Goal: Information Seeking & Learning: Learn about a topic

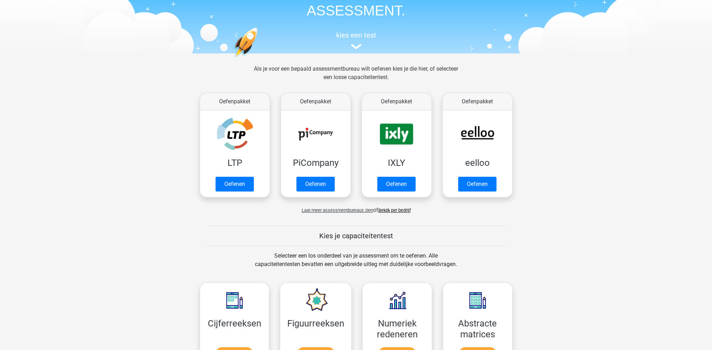
scroll to position [35, 0]
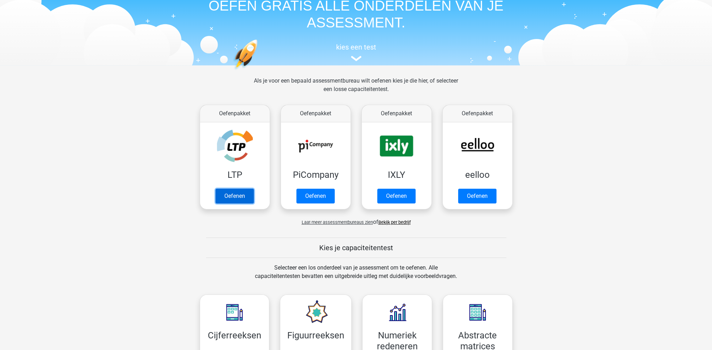
click at [221, 197] on link "Oefenen" at bounding box center [234, 196] width 38 height 15
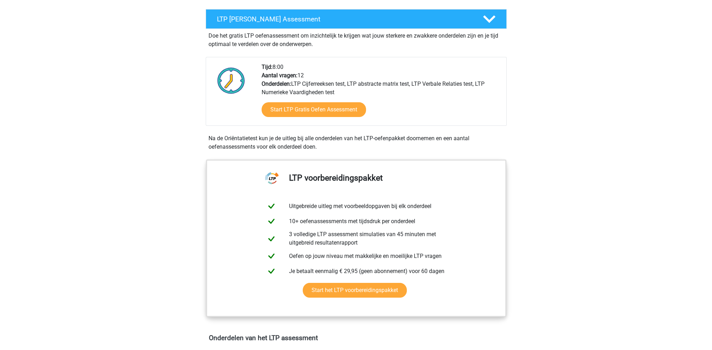
scroll to position [35, 0]
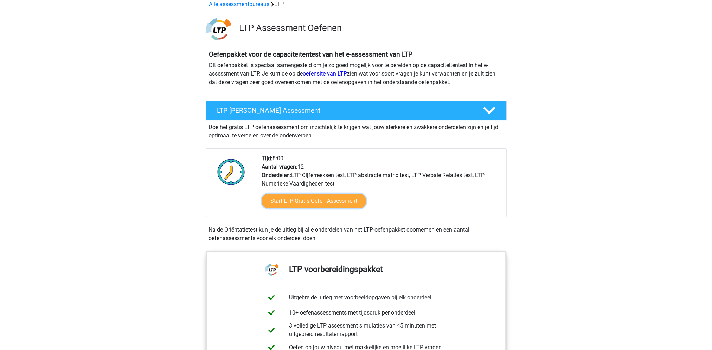
click at [284, 205] on link "Start LTP Gratis Oefen Assessment" at bounding box center [314, 201] width 104 height 15
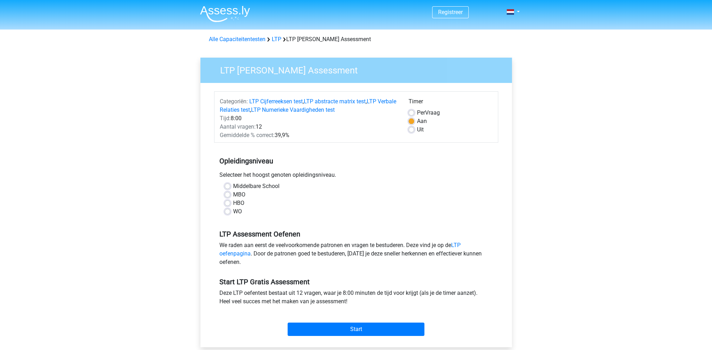
click at [231, 204] on div "HBO" at bounding box center [356, 203] width 263 height 8
click at [233, 202] on label "HBO" at bounding box center [238, 203] width 11 height 8
click at [227, 202] on input "HBO" at bounding box center [228, 202] width 6 height 7
radio input "true"
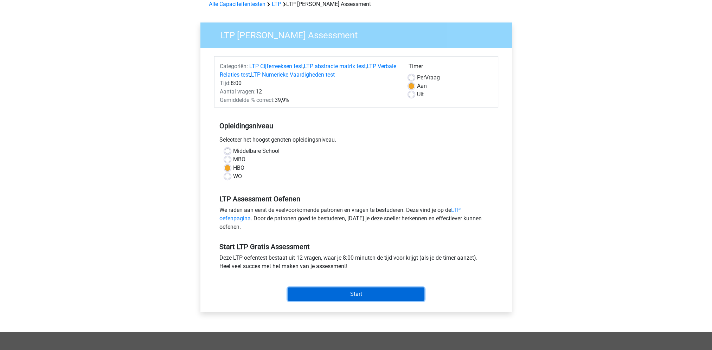
click at [328, 295] on input "Start" at bounding box center [356, 294] width 137 height 13
click at [327, 66] on link "LTP abstracte matrix test" at bounding box center [335, 66] width 62 height 7
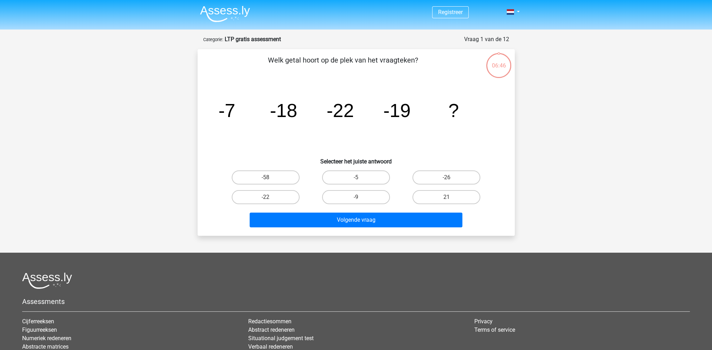
click at [371, 199] on label "-9" at bounding box center [356, 197] width 68 height 14
click at [360, 199] on input "-9" at bounding box center [358, 199] width 5 height 5
radio input "true"
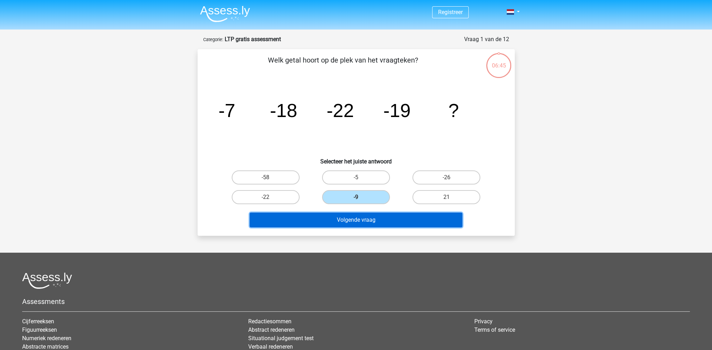
click at [378, 222] on button "Volgende vraag" at bounding box center [356, 220] width 213 height 15
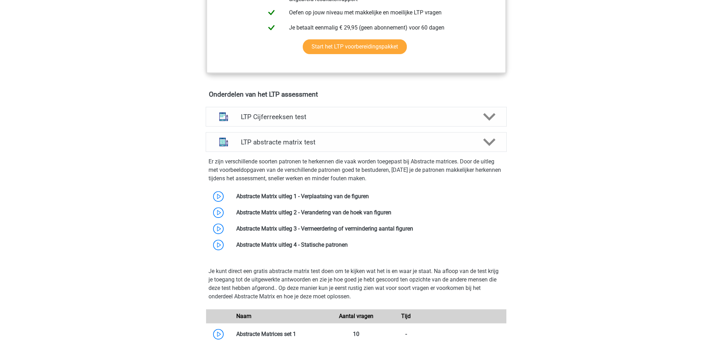
scroll to position [358, 0]
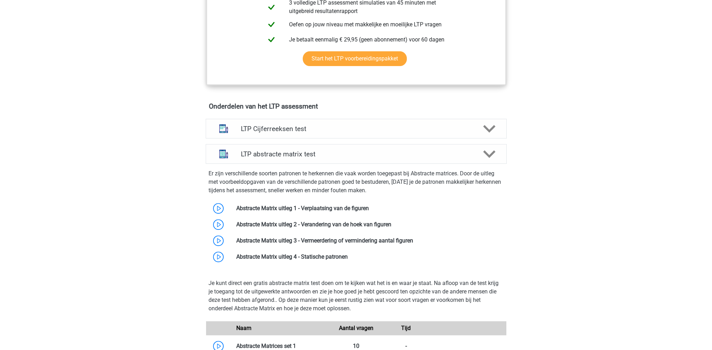
click at [286, 129] on h4 "LTP Cijferreeksen test" at bounding box center [356, 129] width 230 height 8
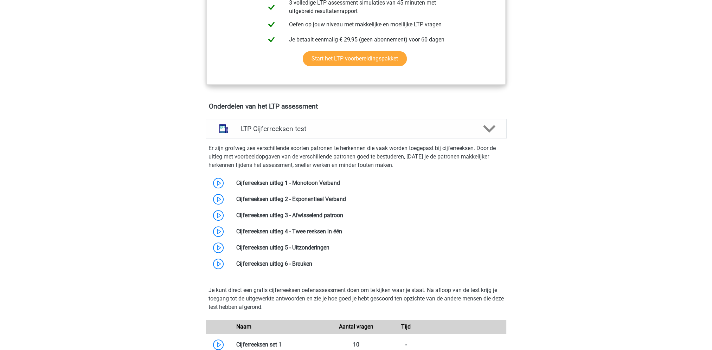
click at [340, 183] on link at bounding box center [340, 183] width 0 height 7
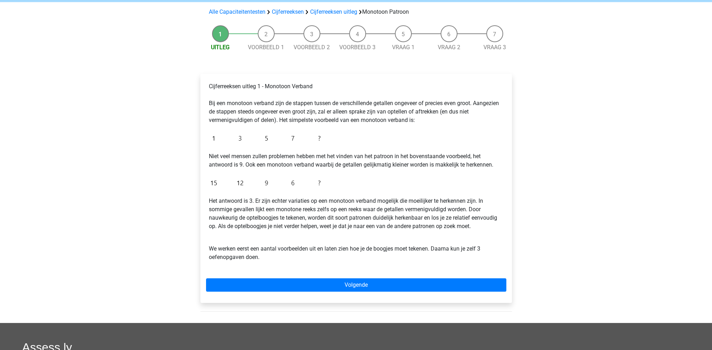
scroll to position [35, 0]
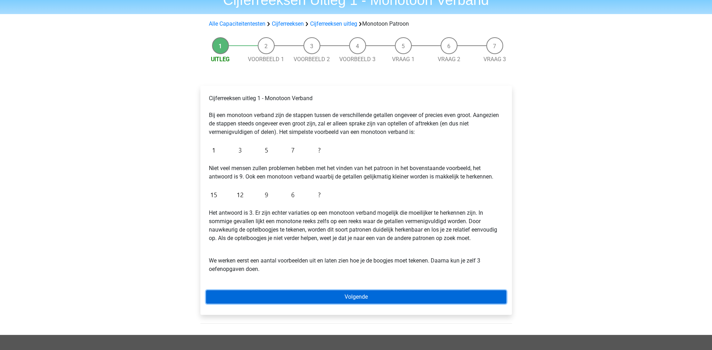
click at [289, 296] on link "Volgende" at bounding box center [356, 296] width 300 height 13
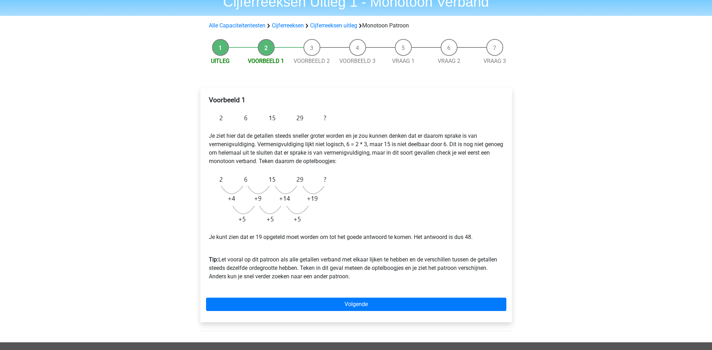
scroll to position [70, 0]
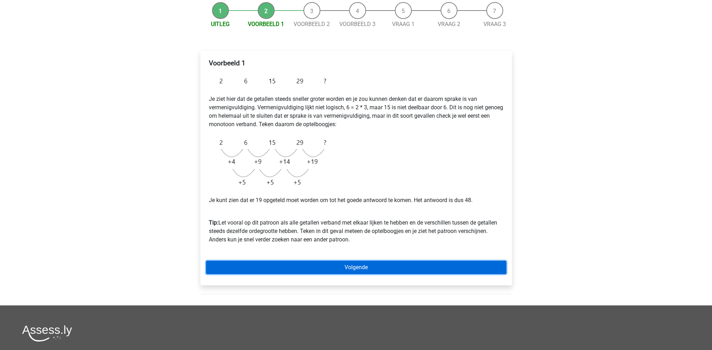
click at [357, 269] on link "Volgende" at bounding box center [356, 267] width 300 height 13
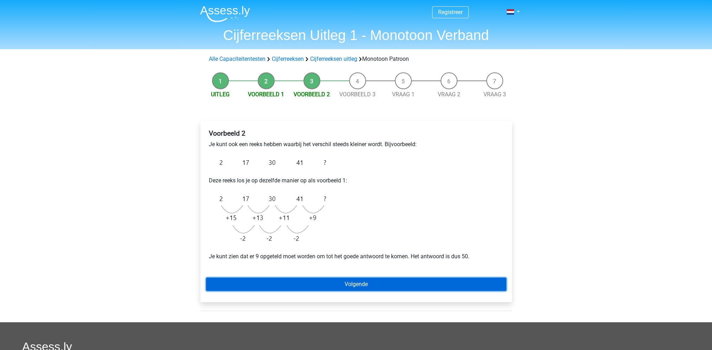
click at [362, 284] on link "Volgende" at bounding box center [356, 284] width 300 height 13
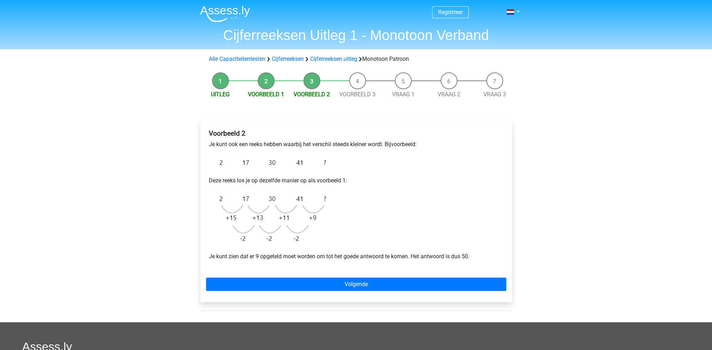
click at [224, 8] on img at bounding box center [225, 14] width 50 height 17
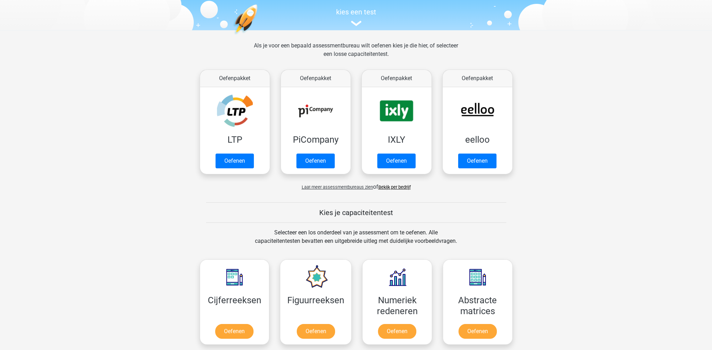
scroll to position [105, 0]
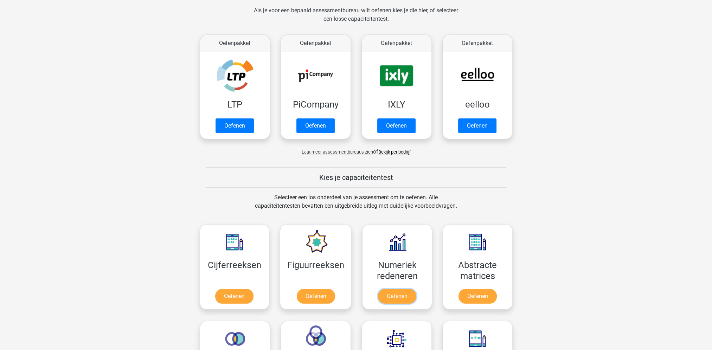
click at [396, 300] on link "Oefenen" at bounding box center [397, 296] width 38 height 15
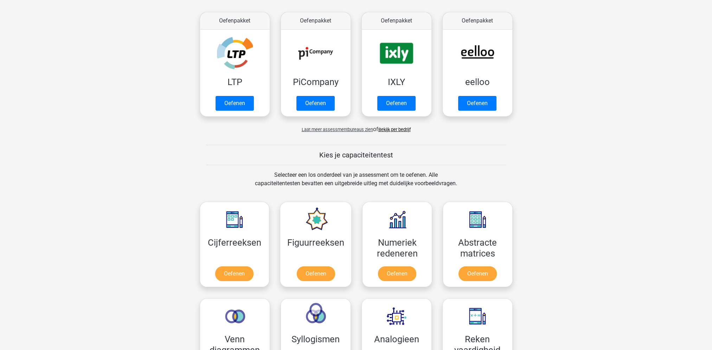
scroll to position [141, 0]
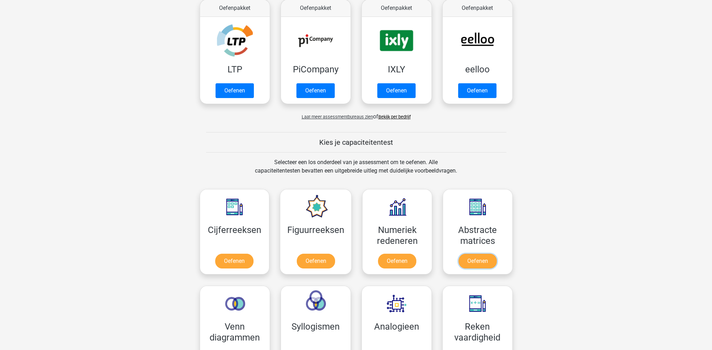
click at [463, 254] on link "Oefenen" at bounding box center [477, 261] width 38 height 15
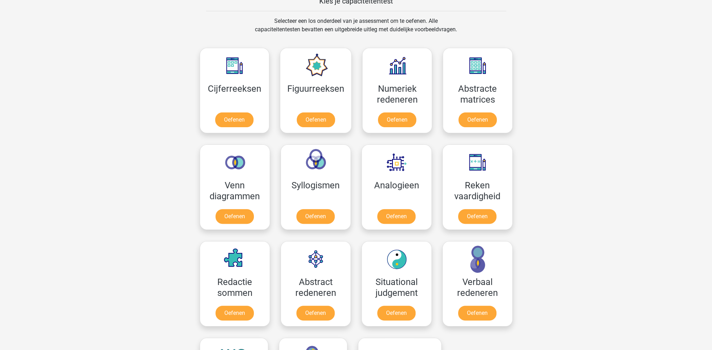
scroll to position [281, 0]
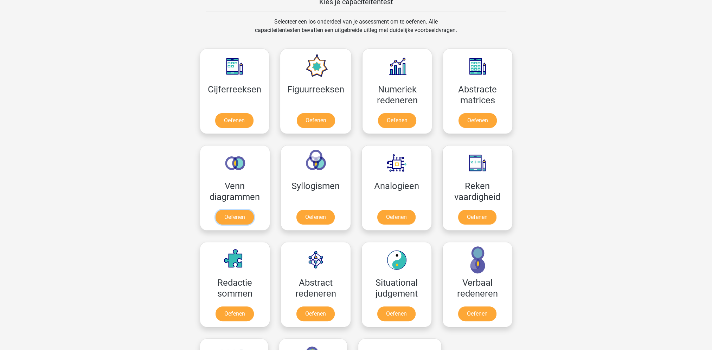
click at [243, 218] on link "Oefenen" at bounding box center [234, 217] width 38 height 15
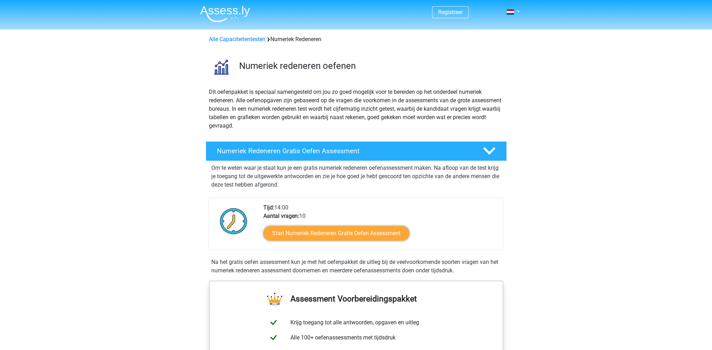
click at [269, 237] on link "Start Numeriek Redeneren Gratis Oefen Assessment" at bounding box center [336, 233] width 146 height 15
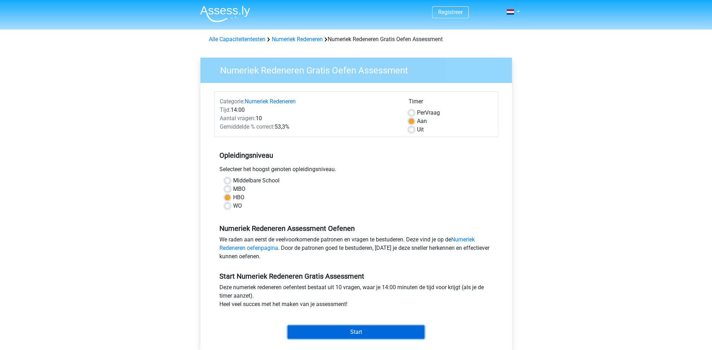
click at [345, 331] on input "Start" at bounding box center [356, 332] width 137 height 13
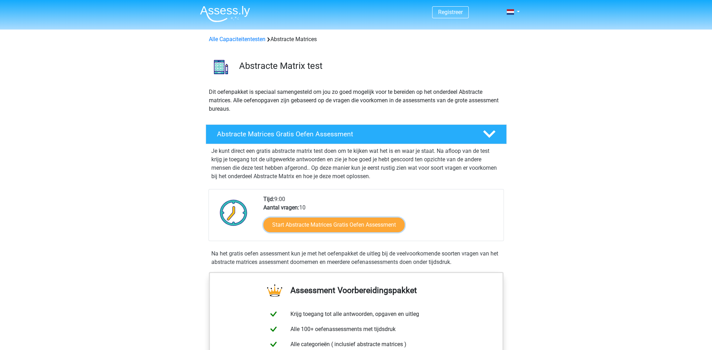
click at [370, 228] on link "Start Abstracte Matrices Gratis Oefen Assessment" at bounding box center [333, 225] width 141 height 15
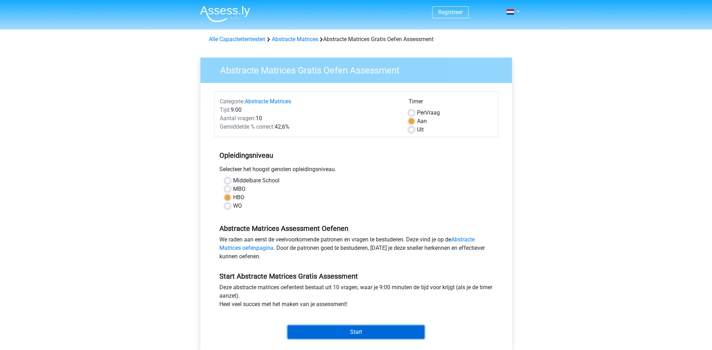
click at [356, 330] on input "Start" at bounding box center [356, 332] width 137 height 13
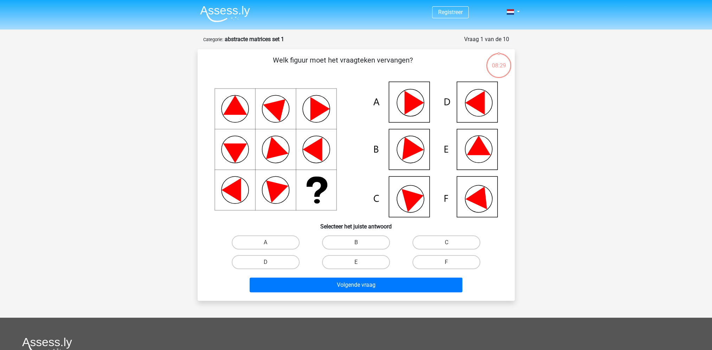
click at [366, 265] on label "E" at bounding box center [356, 262] width 68 height 14
click at [360, 265] on input "E" at bounding box center [358, 264] width 5 height 5
radio input "true"
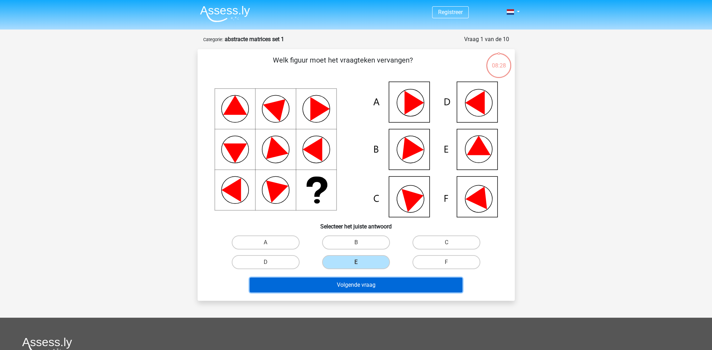
click at [364, 288] on button "Volgende vraag" at bounding box center [356, 285] width 213 height 15
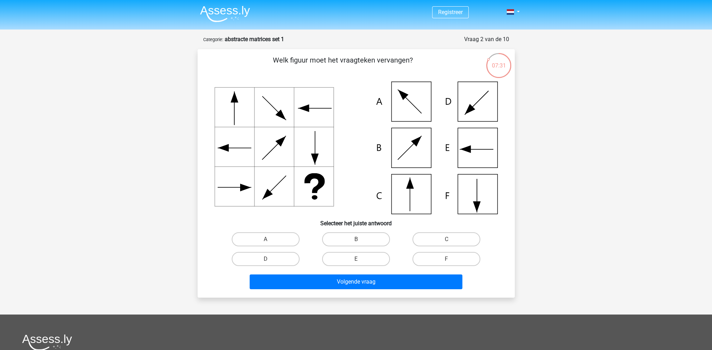
click at [433, 234] on label "C" at bounding box center [446, 239] width 68 height 14
click at [446, 239] on input "C" at bounding box center [448, 241] width 5 height 5
radio input "true"
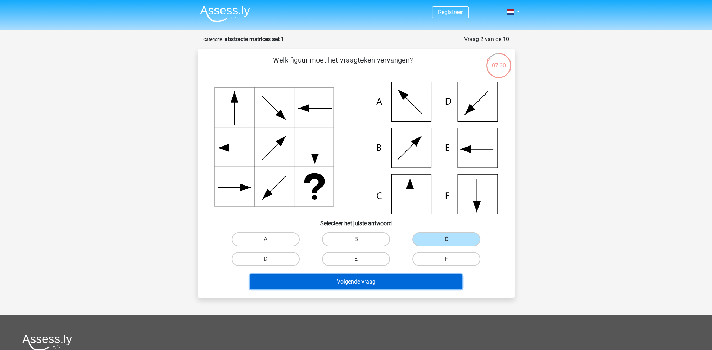
click at [381, 280] on button "Volgende vraag" at bounding box center [356, 282] width 213 height 15
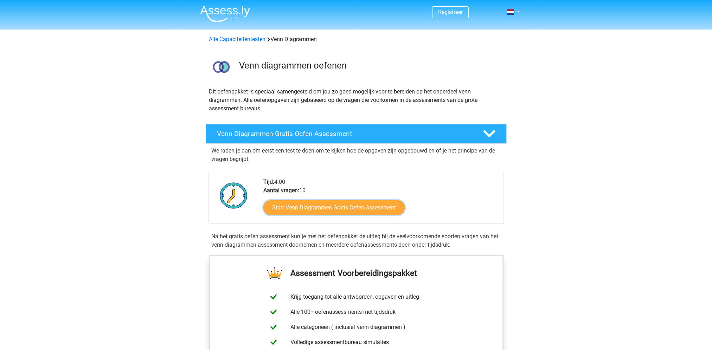
click at [307, 207] on link "Start Venn Diagrammen Gratis Oefen Assessment" at bounding box center [333, 207] width 141 height 15
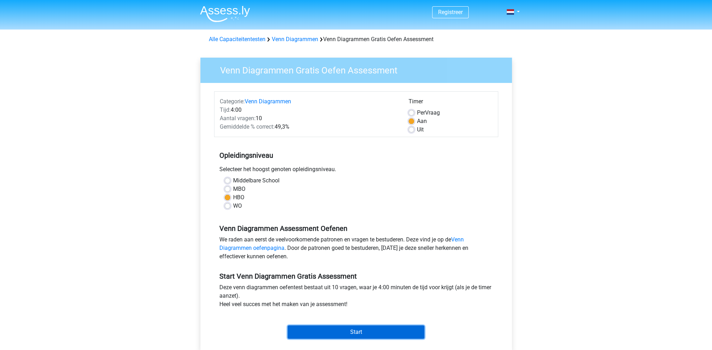
click at [351, 330] on input "Start" at bounding box center [356, 332] width 137 height 13
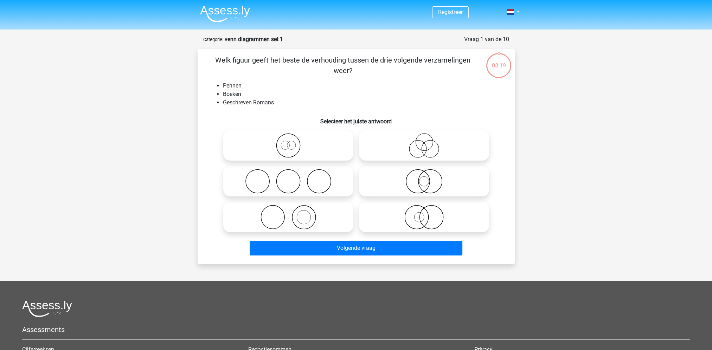
click at [416, 217] on icon at bounding box center [424, 217] width 124 height 25
click at [424, 214] on input "radio" at bounding box center [426, 211] width 5 height 5
radio input "true"
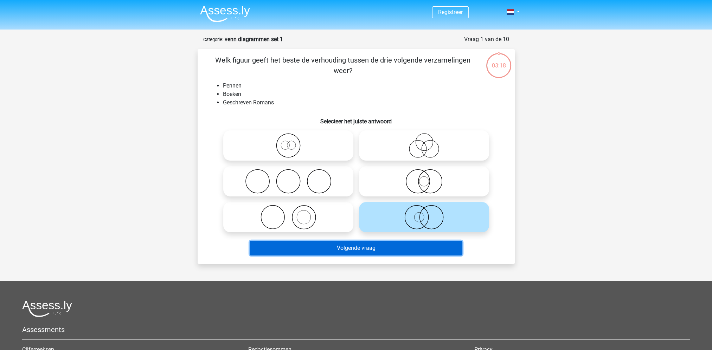
click at [395, 255] on button "Volgende vraag" at bounding box center [356, 248] width 213 height 15
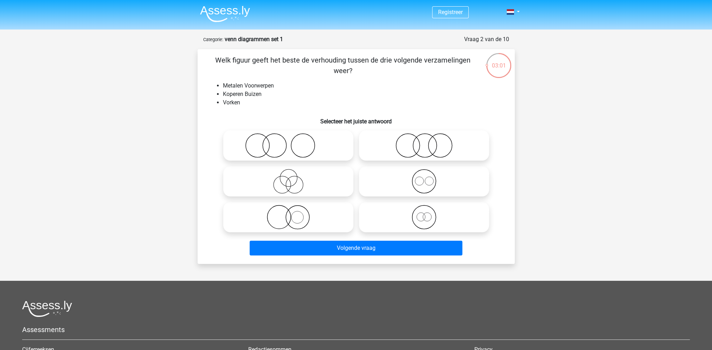
click at [270, 141] on icon at bounding box center [288, 145] width 124 height 25
click at [288, 141] on input "radio" at bounding box center [290, 139] width 5 height 5
radio input "true"
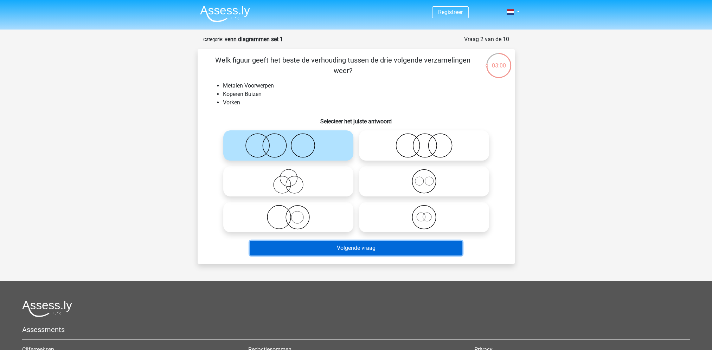
click at [343, 251] on button "Volgende vraag" at bounding box center [356, 248] width 213 height 15
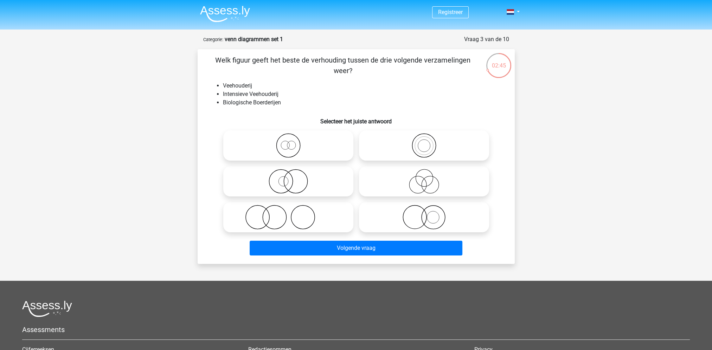
click at [413, 222] on icon at bounding box center [424, 217] width 124 height 25
click at [424, 214] on input "radio" at bounding box center [426, 211] width 5 height 5
radio input "true"
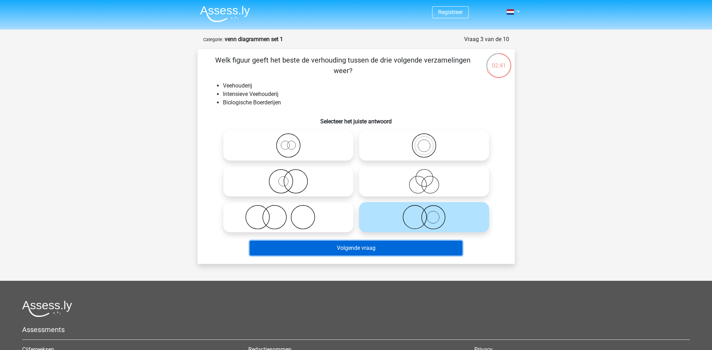
click at [364, 248] on button "Volgende vraag" at bounding box center [356, 248] width 213 height 15
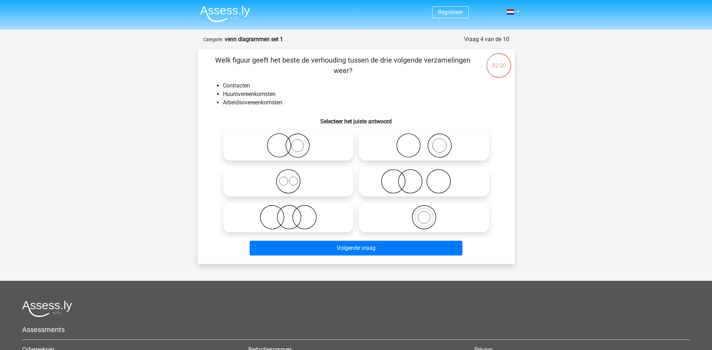
click at [404, 221] on icon at bounding box center [424, 217] width 124 height 25
click at [424, 214] on input "radio" at bounding box center [426, 211] width 5 height 5
radio input "true"
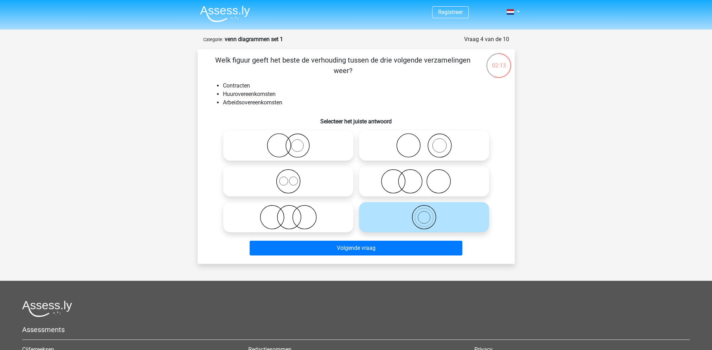
click at [290, 179] on icon at bounding box center [288, 181] width 124 height 25
click at [290, 178] on input "radio" at bounding box center [290, 175] width 5 height 5
radio input "true"
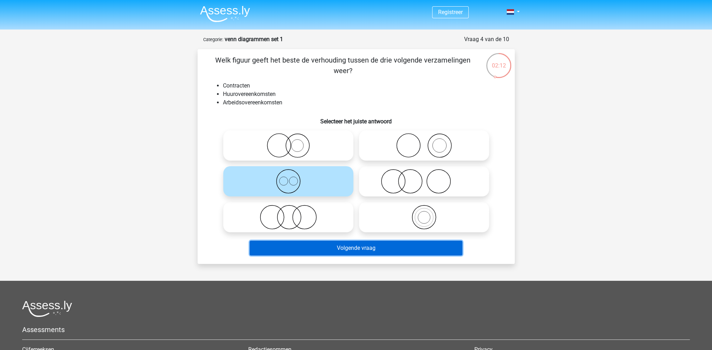
click at [321, 251] on button "Volgende vraag" at bounding box center [356, 248] width 213 height 15
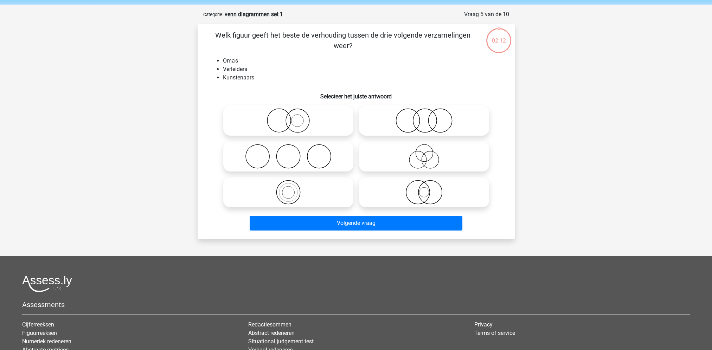
scroll to position [35, 0]
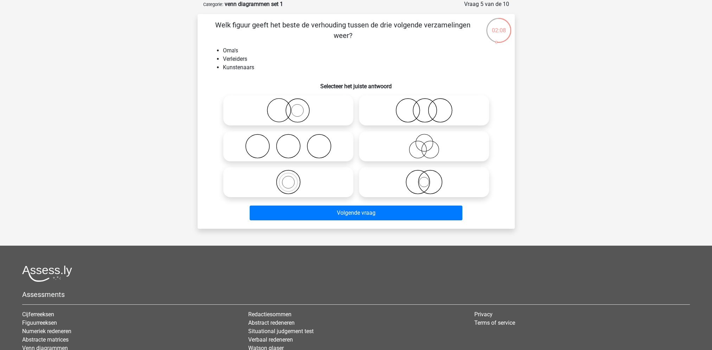
drag, startPoint x: 328, startPoint y: 166, endPoint x: 333, endPoint y: 155, distance: 12.9
click at [329, 166] on div at bounding box center [288, 182] width 136 height 36
click at [333, 153] on icon at bounding box center [288, 146] width 124 height 25
click at [293, 143] on input "radio" at bounding box center [290, 140] width 5 height 5
radio input "true"
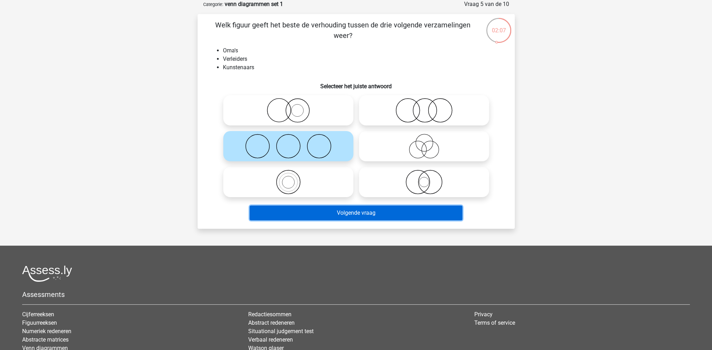
click at [356, 213] on button "Volgende vraag" at bounding box center [356, 213] width 213 height 15
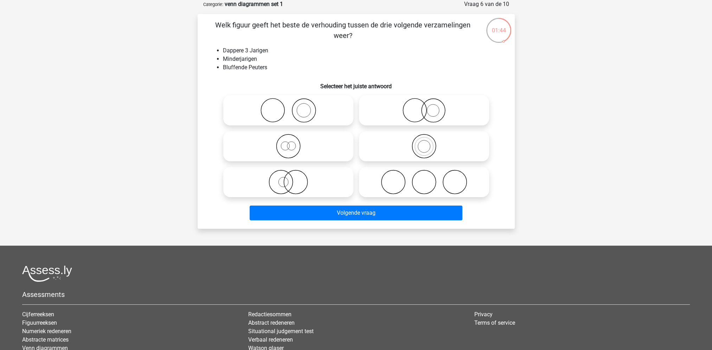
click at [312, 110] on icon at bounding box center [288, 110] width 124 height 25
click at [293, 107] on input "radio" at bounding box center [290, 104] width 5 height 5
radio input "true"
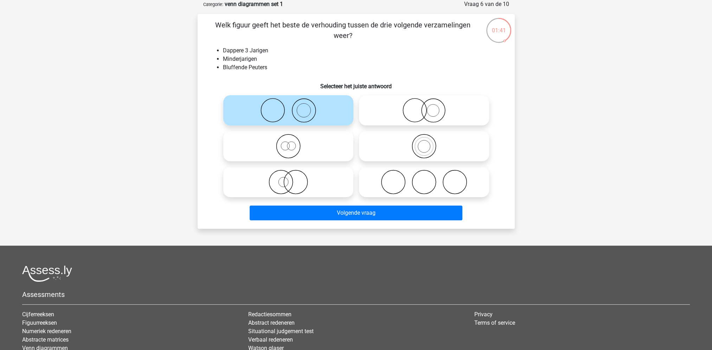
click at [400, 104] on icon at bounding box center [424, 110] width 124 height 25
click at [424, 104] on input "radio" at bounding box center [426, 104] width 5 height 5
radio input "true"
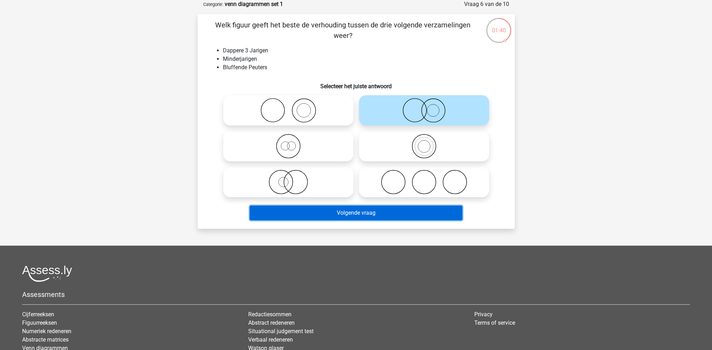
click at [369, 212] on button "Volgende vraag" at bounding box center [356, 213] width 213 height 15
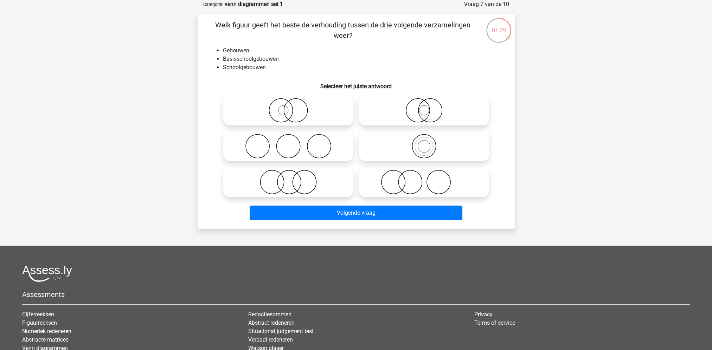
click at [281, 110] on icon at bounding box center [288, 110] width 124 height 25
click at [288, 107] on input "radio" at bounding box center [290, 104] width 5 height 5
radio input "true"
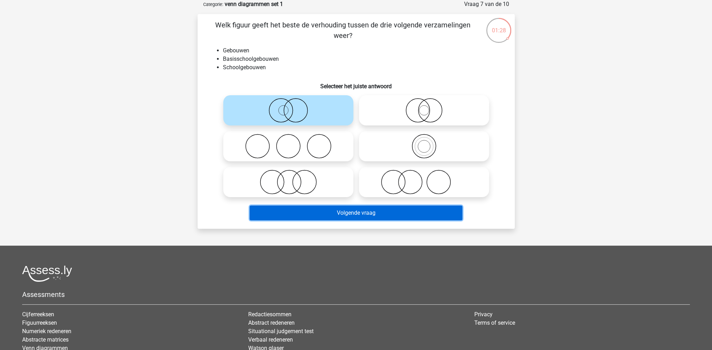
click at [304, 211] on button "Volgende vraag" at bounding box center [356, 213] width 213 height 15
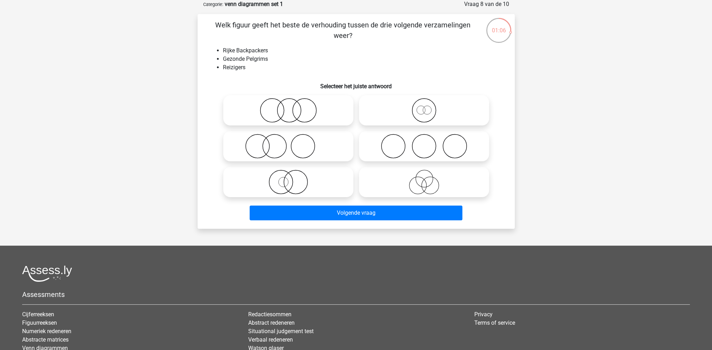
click at [285, 108] on icon at bounding box center [288, 110] width 124 height 25
click at [288, 107] on input "radio" at bounding box center [290, 104] width 5 height 5
radio input "true"
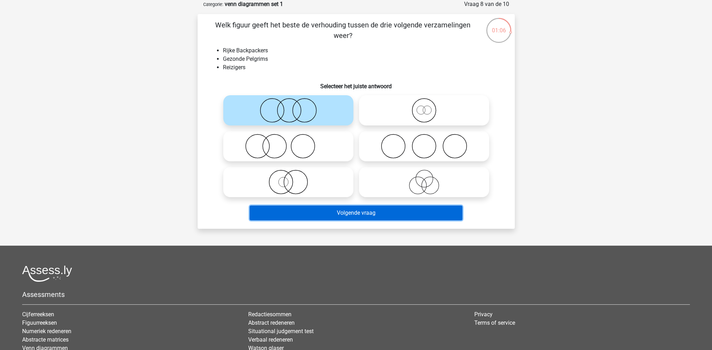
click at [321, 214] on button "Volgende vraag" at bounding box center [356, 213] width 213 height 15
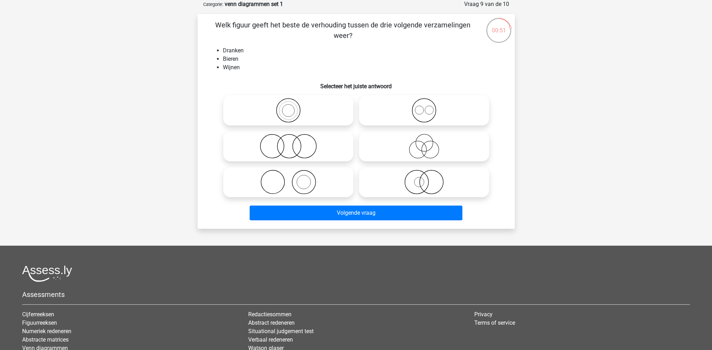
click at [429, 114] on icon at bounding box center [424, 110] width 124 height 25
click at [429, 107] on input "radio" at bounding box center [426, 104] width 5 height 5
radio input "true"
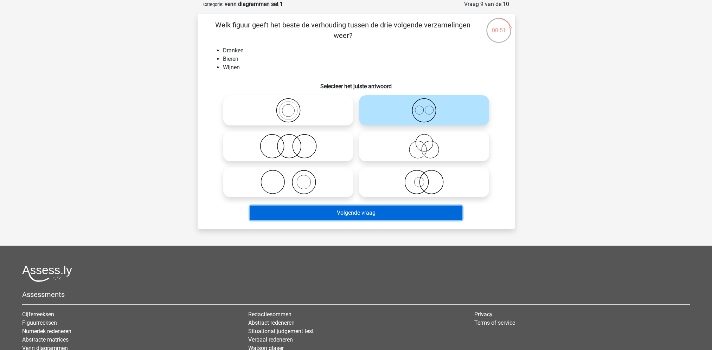
click at [359, 218] on button "Volgende vraag" at bounding box center [356, 213] width 213 height 15
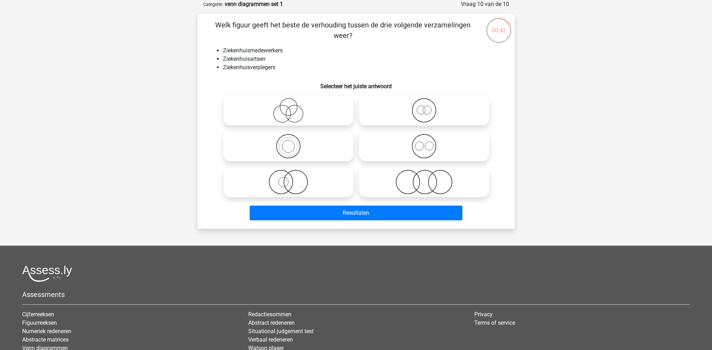
click at [282, 110] on icon at bounding box center [288, 110] width 124 height 25
click at [288, 107] on input "radio" at bounding box center [290, 104] width 5 height 5
radio input "true"
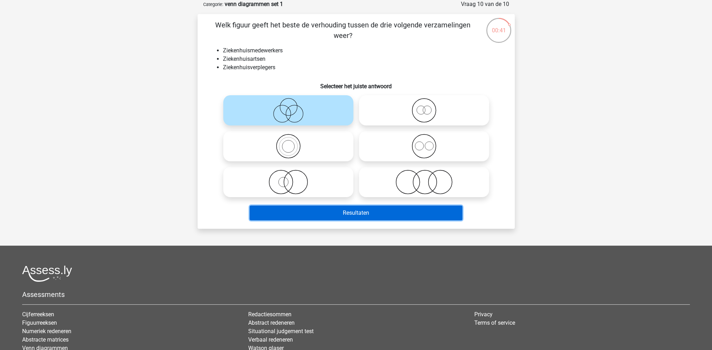
click at [321, 215] on button "Resultaten" at bounding box center [356, 213] width 213 height 15
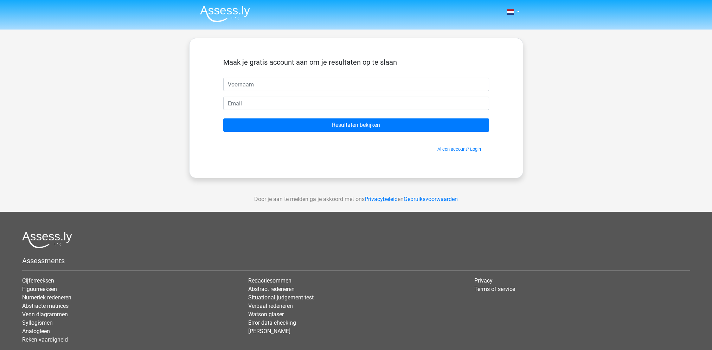
click at [226, 9] on img at bounding box center [225, 14] width 50 height 17
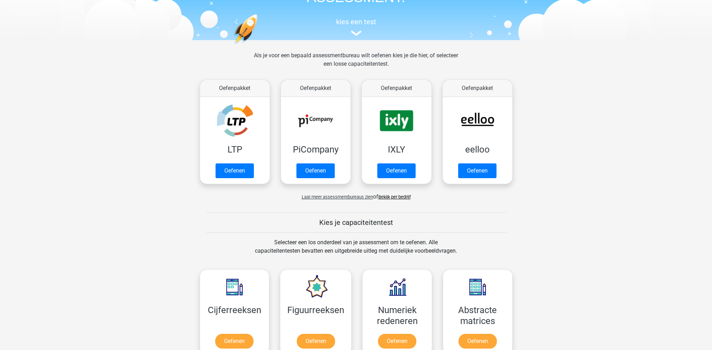
scroll to position [70, 0]
